Goal: Information Seeking & Learning: Find specific fact

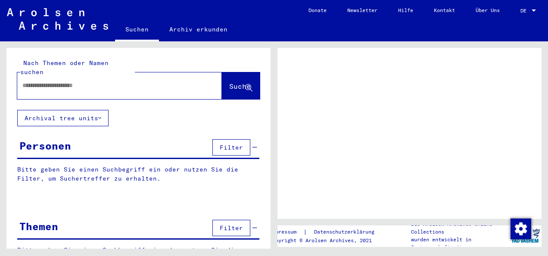
click at [91, 76] on div at bounding box center [109, 85] width 184 height 19
click at [91, 81] on input "text" at bounding box center [111, 85] width 179 height 9
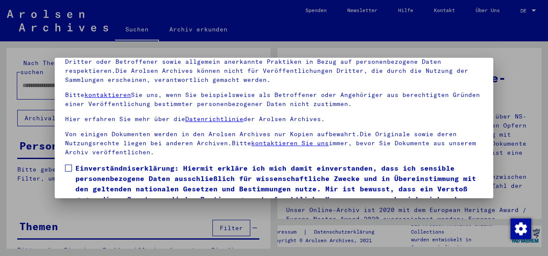
scroll to position [69, 0]
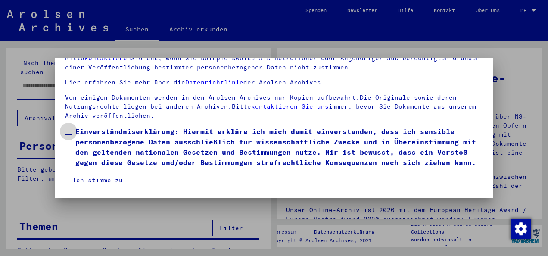
click at [72, 126] on label "Einverständniserklärung: Hiermit erkläre ich mich damit einverstanden, dass ich…" at bounding box center [274, 146] width 418 height 41
click at [104, 184] on button "Ich stimme zu" at bounding box center [97, 180] width 65 height 16
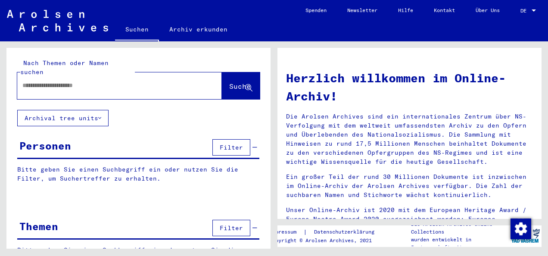
click at [56, 81] on input "text" at bounding box center [109, 85] width 174 height 9
type input "*"
click at [229, 82] on span "Suche" at bounding box center [240, 86] width 22 height 9
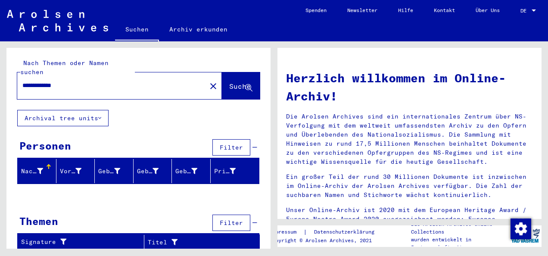
click at [137, 213] on div "Themen Filter" at bounding box center [138, 224] width 242 height 22
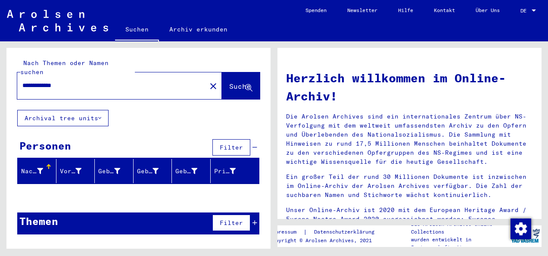
click at [134, 235] on div "Signature" at bounding box center [82, 242] width 123 height 14
click at [229, 82] on span "Suche" at bounding box center [240, 86] width 22 height 9
click at [181, 238] on div "Titel" at bounding box center [193, 242] width 91 height 9
click at [161, 103] on div "**********" at bounding box center [138, 145] width 264 height 194
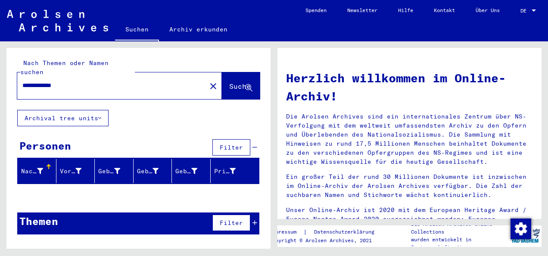
drag, startPoint x: 77, startPoint y: 74, endPoint x: 20, endPoint y: 75, distance: 56.9
click at [20, 76] on div "**********" at bounding box center [106, 85] width 179 height 19
type input "**********"
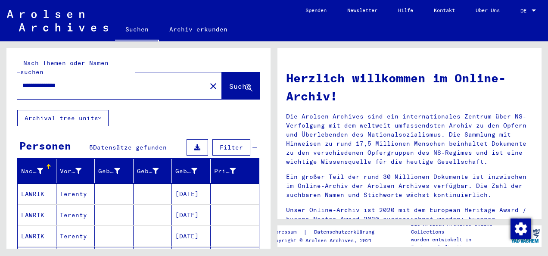
scroll to position [43, 0]
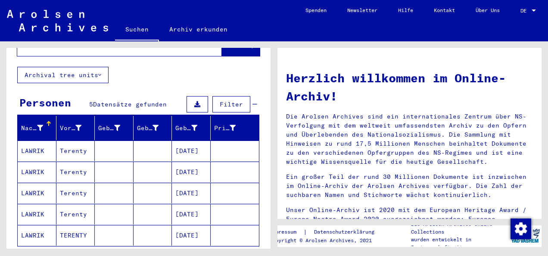
click at [185, 141] on mat-cell "[DATE]" at bounding box center [191, 151] width 39 height 21
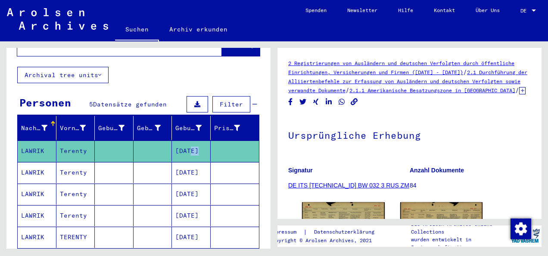
scroll to position [43, 0]
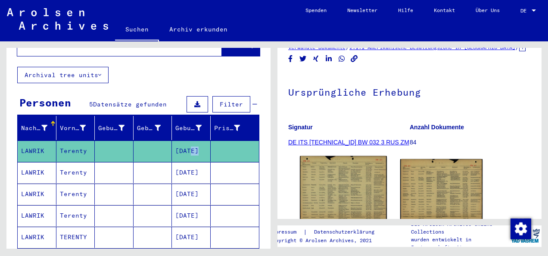
click at [331, 189] on img at bounding box center [343, 217] width 87 height 122
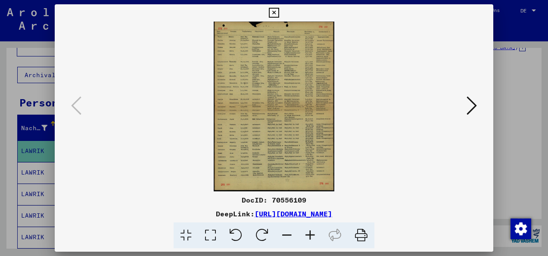
click at [208, 240] on icon at bounding box center [210, 235] width 25 height 26
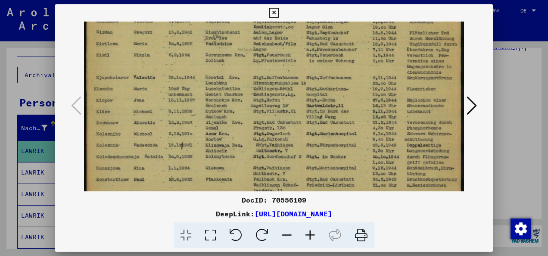
drag, startPoint x: 206, startPoint y: 168, endPoint x: 206, endPoint y: 96, distance: 72.4
click at [206, 96] on img at bounding box center [274, 219] width 380 height 536
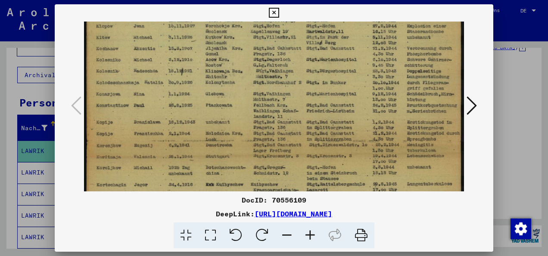
drag, startPoint x: 197, startPoint y: 174, endPoint x: 202, endPoint y: 104, distance: 70.0
click at [202, 104] on img at bounding box center [274, 145] width 380 height 536
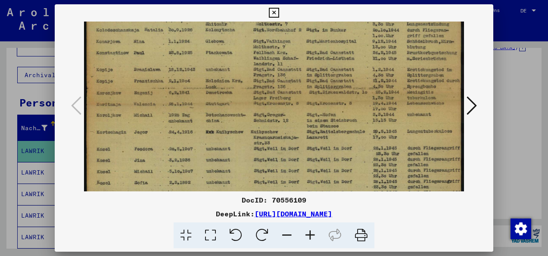
drag, startPoint x: 195, startPoint y: 171, endPoint x: 204, endPoint y: 97, distance: 75.2
click at [204, 97] on img at bounding box center [274, 92] width 380 height 536
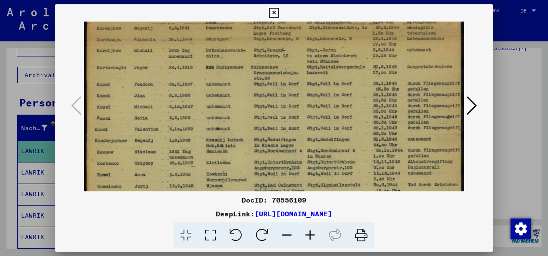
drag, startPoint x: 204, startPoint y: 153, endPoint x: 207, endPoint y: 100, distance: 52.7
click at [207, 100] on img at bounding box center [274, 27] width 380 height 536
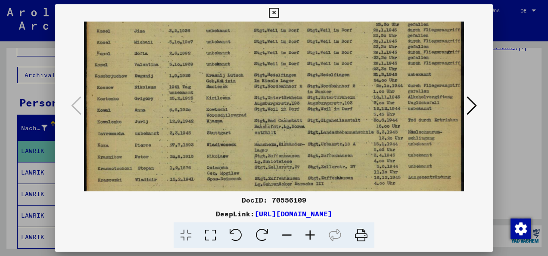
drag, startPoint x: 199, startPoint y: 167, endPoint x: 203, endPoint y: 114, distance: 53.2
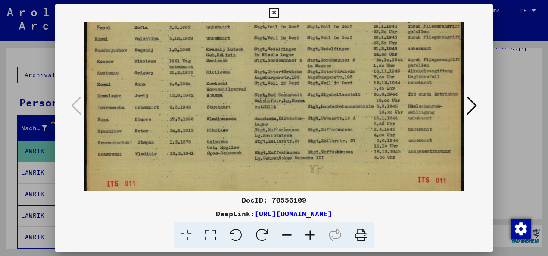
click at [468, 107] on icon at bounding box center [472, 105] width 10 height 21
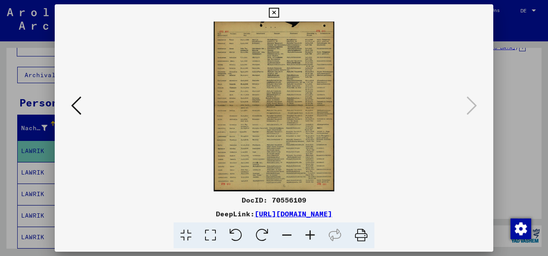
click at [274, 140] on img at bounding box center [274, 107] width 380 height 170
click at [216, 230] on icon at bounding box center [210, 235] width 25 height 26
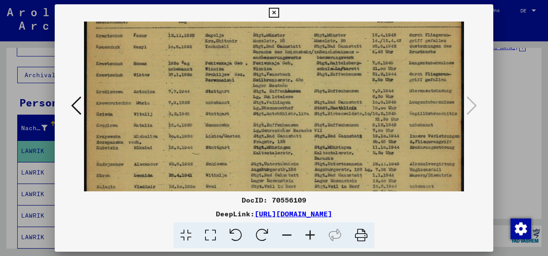
drag, startPoint x: 213, startPoint y: 164, endPoint x: 221, endPoint y: 74, distance: 90.0
click at [221, 74] on img at bounding box center [274, 246] width 380 height 536
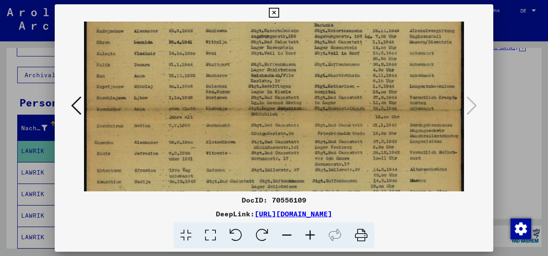
drag, startPoint x: 210, startPoint y: 160, endPoint x: 212, endPoint y: 75, distance: 85.0
click at [212, 75] on img at bounding box center [274, 113] width 380 height 536
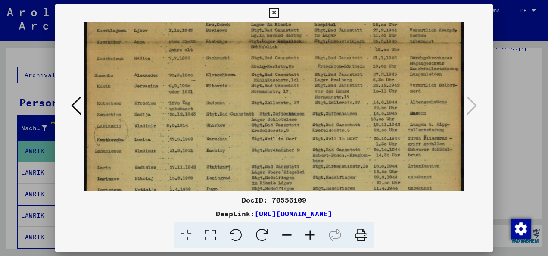
drag, startPoint x: 201, startPoint y: 171, endPoint x: 213, endPoint y: 114, distance: 58.5
click at [212, 106] on img at bounding box center [274, 46] width 380 height 536
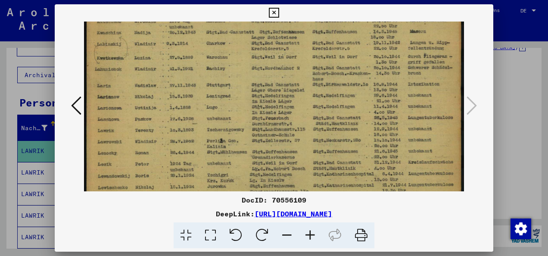
drag, startPoint x: 203, startPoint y: 153, endPoint x: 216, endPoint y: 76, distance: 77.5
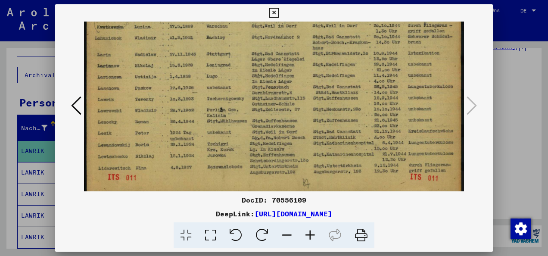
drag, startPoint x: 184, startPoint y: 153, endPoint x: 203, endPoint y: 97, distance: 59.7
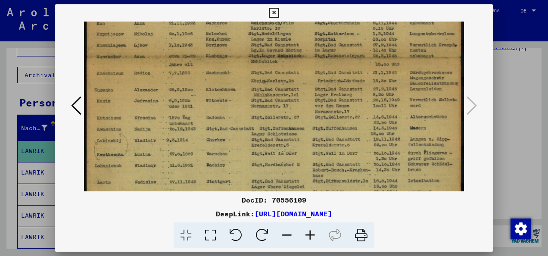
drag, startPoint x: 330, startPoint y: 84, endPoint x: 327, endPoint y: 185, distance: 100.5
click at [327, 218] on div "DocID: 70556109 DeepLink: [URL][DOMAIN_NAME]" at bounding box center [274, 126] width 439 height 244
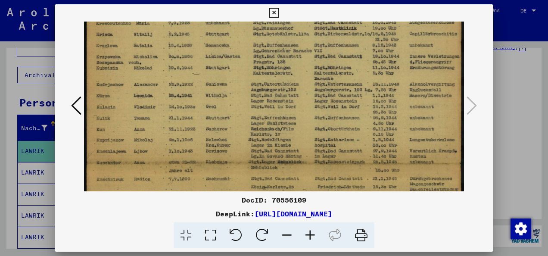
drag, startPoint x: 329, startPoint y: 112, endPoint x: 321, endPoint y: 222, distance: 110.6
click at [321, 222] on div "DocID: 70556109 DeepLink: [URL][DOMAIN_NAME]" at bounding box center [274, 126] width 439 height 244
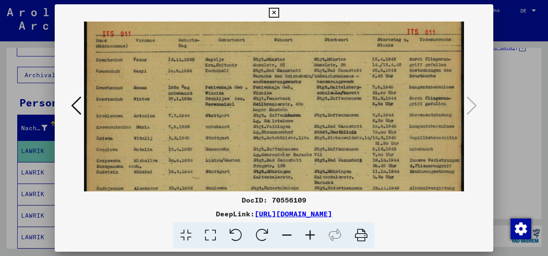
scroll to position [19, 0]
drag, startPoint x: 329, startPoint y: 110, endPoint x: 319, endPoint y: 215, distance: 105.7
click at [319, 215] on div "DocID: 70556109 DeepLink: [URL][DOMAIN_NAME]" at bounding box center [274, 126] width 439 height 244
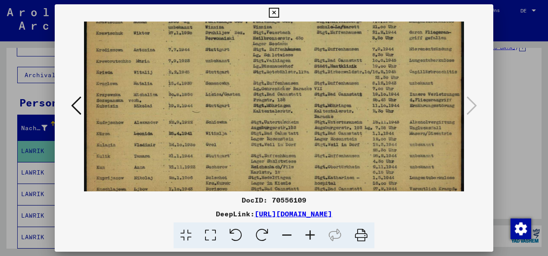
drag, startPoint x: 330, startPoint y: 164, endPoint x: 334, endPoint y: 98, distance: 65.6
click at [334, 98] on img at bounding box center [274, 204] width 380 height 536
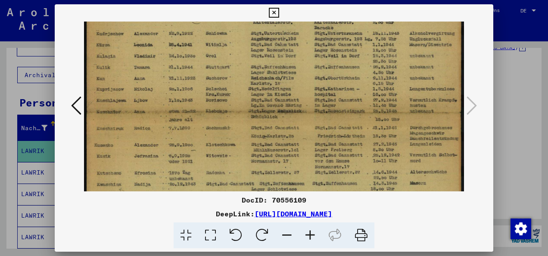
drag, startPoint x: 320, startPoint y: 189, endPoint x: 336, endPoint y: 101, distance: 89.5
click at [336, 101] on img at bounding box center [274, 115] width 380 height 536
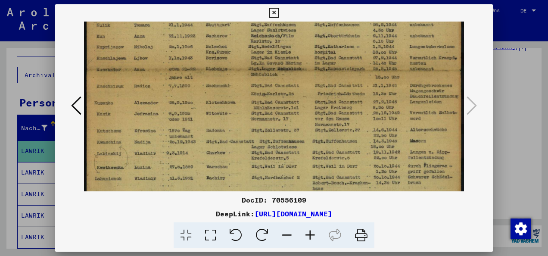
drag, startPoint x: 330, startPoint y: 175, endPoint x: 340, endPoint y: 112, distance: 64.1
click at [340, 112] on img at bounding box center [274, 73] width 380 height 536
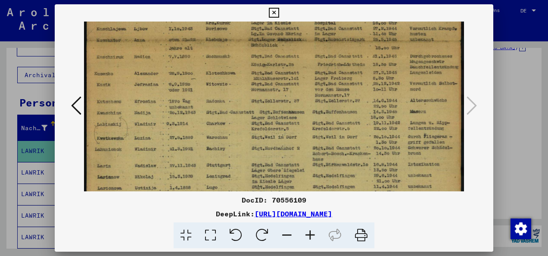
scroll to position [306, 0]
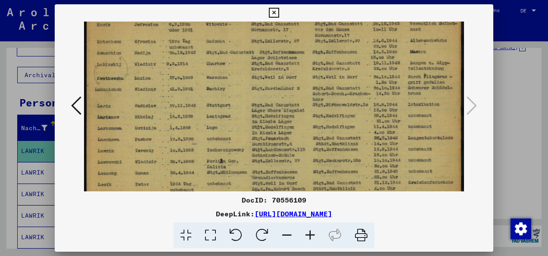
drag, startPoint x: 341, startPoint y: 174, endPoint x: 357, endPoint y: 106, distance: 69.6
